Goal: Information Seeking & Learning: Find specific page/section

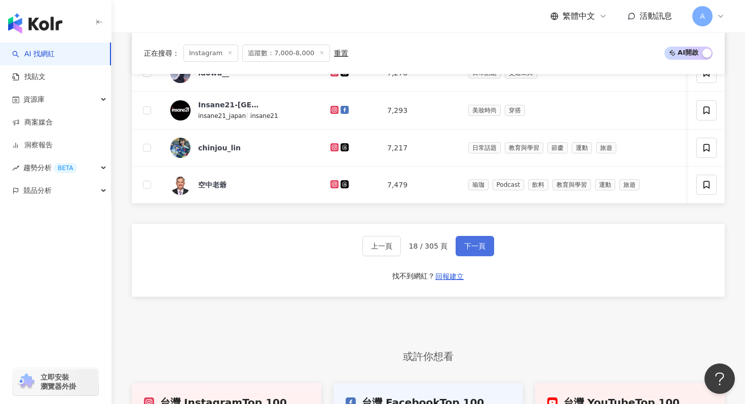
click at [462, 246] on button "下一頁" at bounding box center [474, 246] width 39 height 20
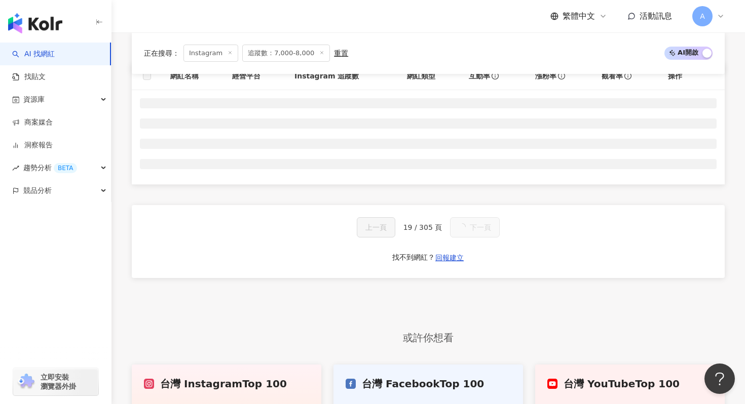
scroll to position [300, 0]
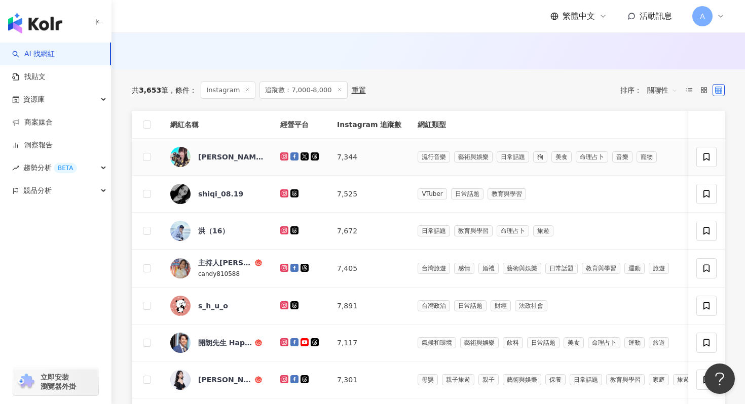
click at [282, 157] on icon at bounding box center [284, 157] width 7 height 6
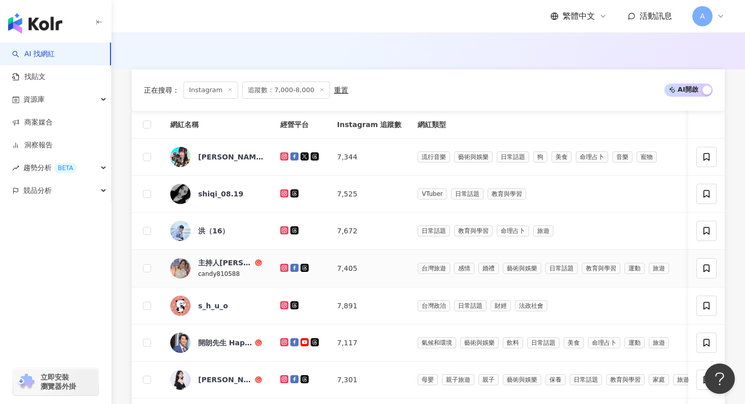
scroll to position [373, 0]
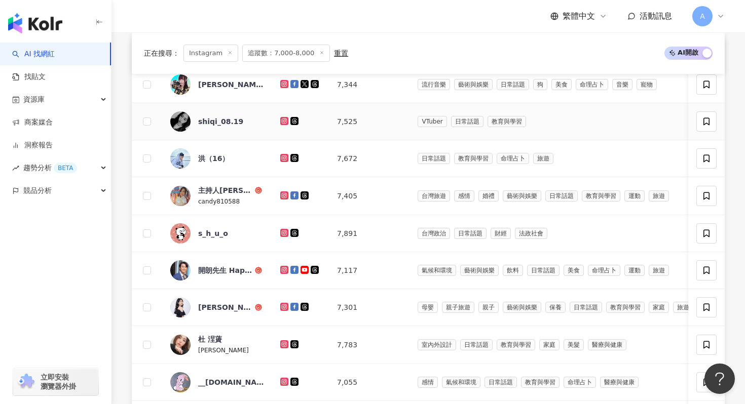
click at [287, 122] on icon at bounding box center [284, 121] width 8 height 8
click at [282, 159] on g at bounding box center [284, 158] width 8 height 8
click at [285, 195] on icon at bounding box center [284, 196] width 2 height 2
click at [285, 232] on icon at bounding box center [284, 233] width 7 height 6
click at [280, 269] on icon at bounding box center [284, 270] width 8 height 8
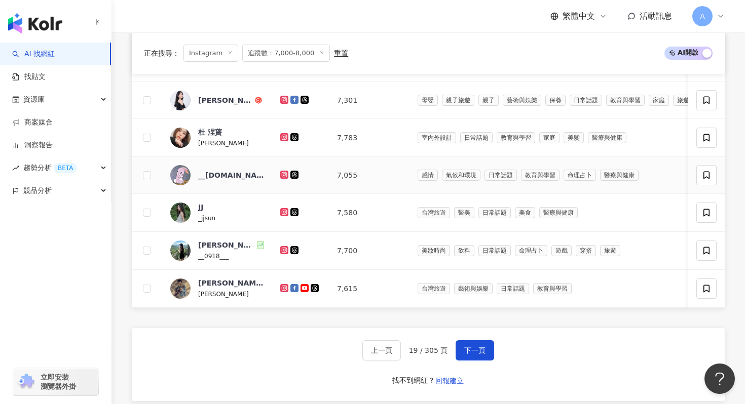
scroll to position [582, 0]
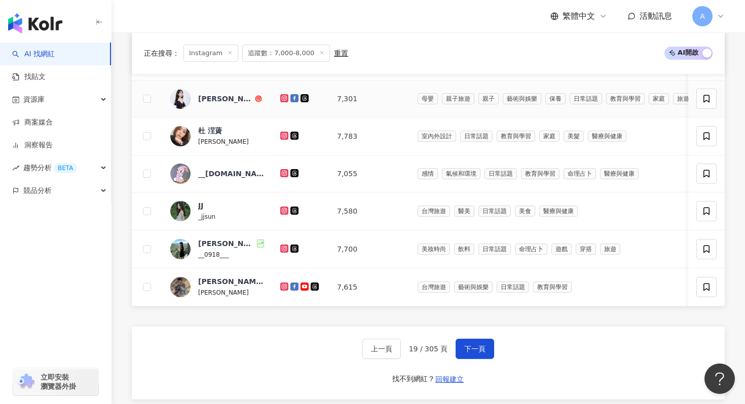
click at [282, 95] on icon at bounding box center [284, 98] width 8 height 8
click at [285, 134] on icon at bounding box center [284, 135] width 4 height 4
click at [286, 171] on icon at bounding box center [284, 173] width 7 height 6
click at [283, 211] on icon at bounding box center [284, 211] width 7 height 6
click at [281, 245] on icon at bounding box center [284, 249] width 8 height 8
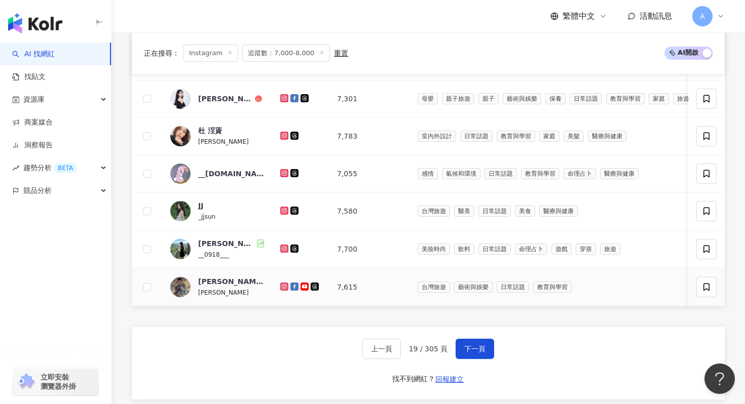
click at [283, 287] on g at bounding box center [284, 287] width 8 height 8
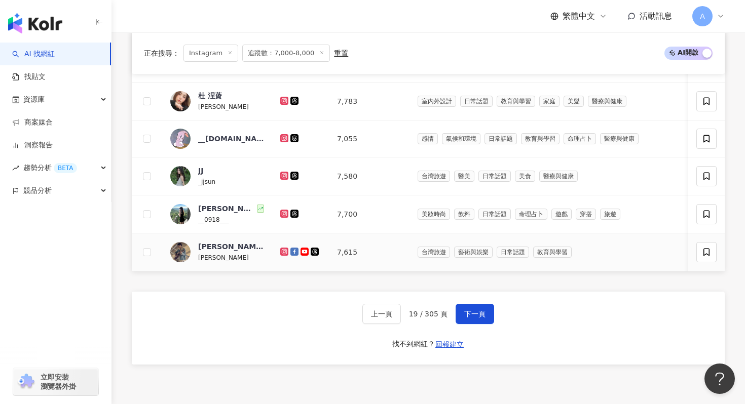
scroll to position [616, 0]
click at [466, 310] on button "下一頁" at bounding box center [474, 314] width 39 height 20
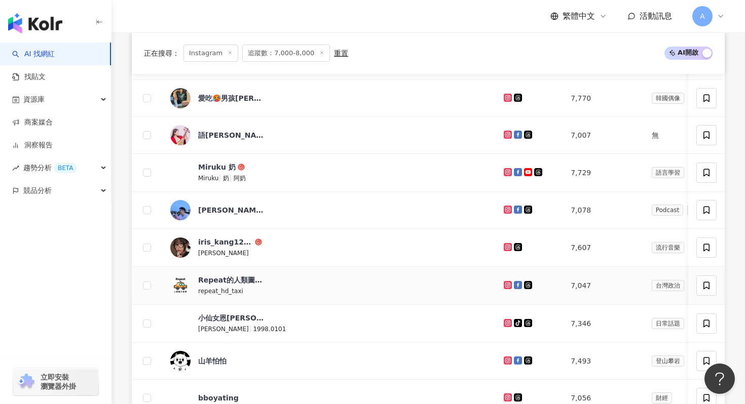
scroll to position [366, 0]
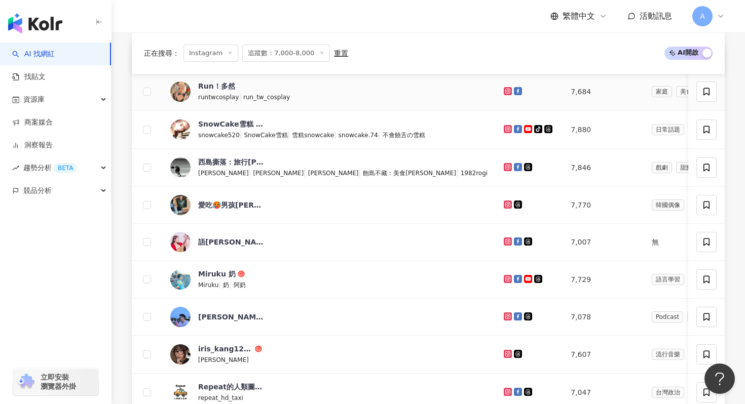
click at [504, 92] on icon at bounding box center [508, 91] width 8 height 8
